Goal: Task Accomplishment & Management: Manage account settings

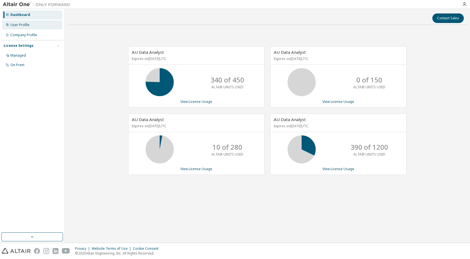
click at [26, 24] on div "User Profile" at bounding box center [19, 25] width 19 height 4
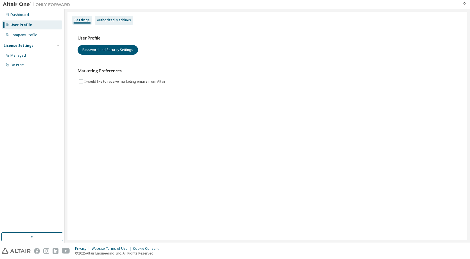
click at [111, 22] on div "Authorized Machines" at bounding box center [114, 20] width 34 height 4
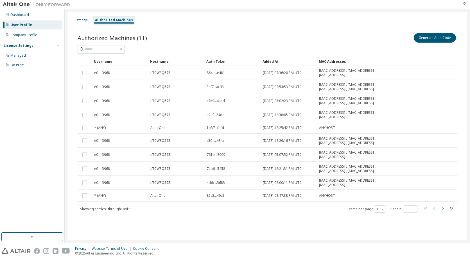
click at [442, 208] on icon "button" at bounding box center [442, 208] width 7 height 7
type input "*"
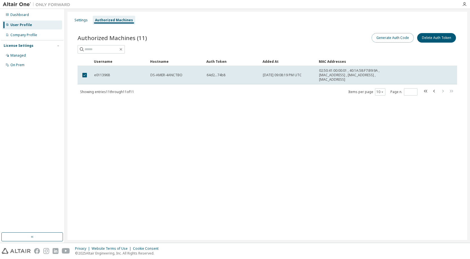
click at [386, 37] on button "Generate Auth Code" at bounding box center [392, 38] width 42 height 10
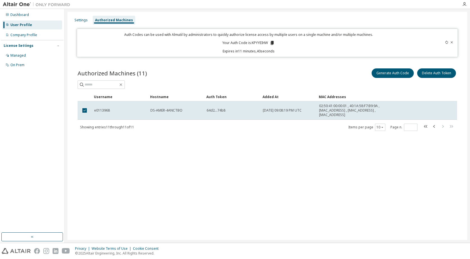
click at [271, 44] on icon at bounding box center [271, 42] width 5 height 5
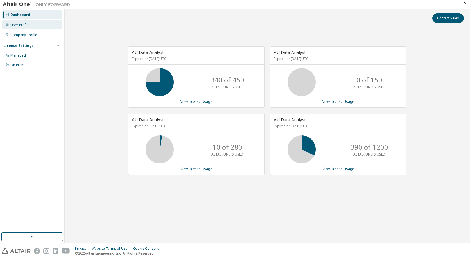
click at [30, 26] on div "User Profile" at bounding box center [32, 25] width 60 height 9
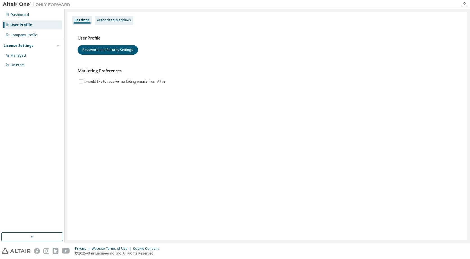
click at [117, 21] on div "Authorized Machines" at bounding box center [114, 20] width 34 height 4
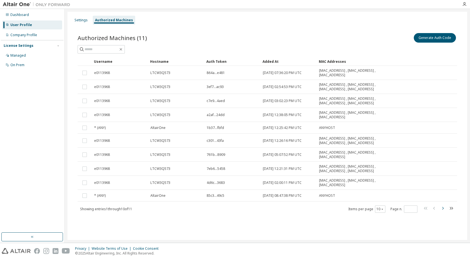
click at [443, 210] on icon "button" at bounding box center [442, 208] width 7 height 7
type input "*"
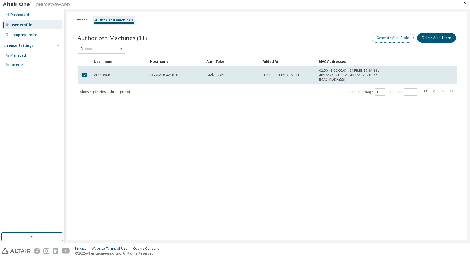
click at [390, 36] on button "Generate Auth Code" at bounding box center [392, 38] width 42 height 10
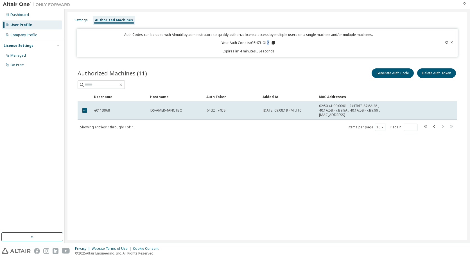
click at [267, 42] on p "Your Auth Code is: G5HZUOL2" at bounding box center [248, 42] width 54 height 5
click at [272, 44] on icon at bounding box center [273, 43] width 3 height 4
